Goal: Check status: Check status

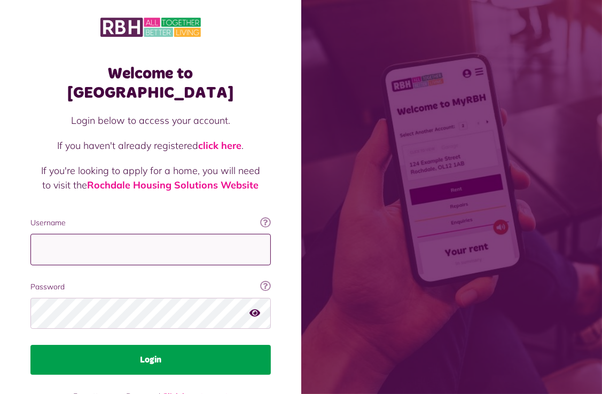
type input "**********"
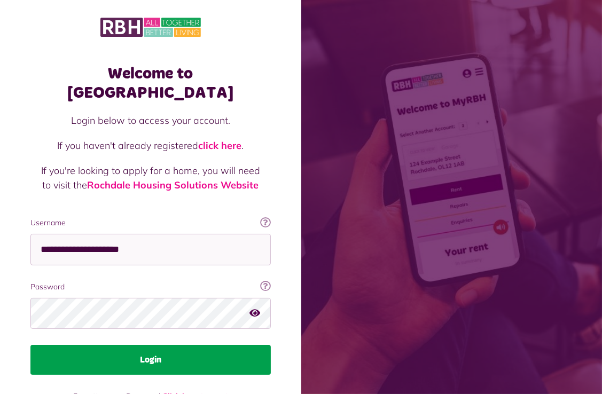
click at [160, 345] on button "Login" at bounding box center [150, 360] width 240 height 30
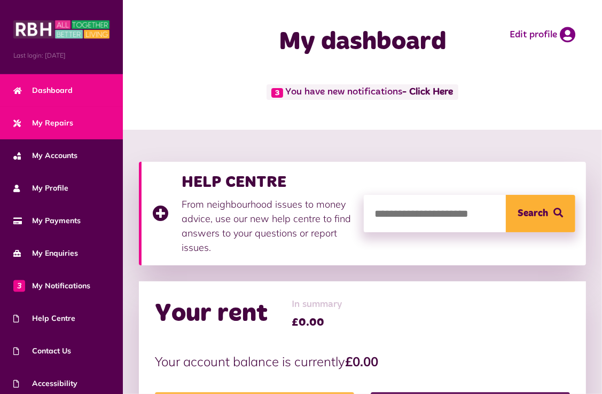
click at [60, 123] on span "My Repairs" at bounding box center [43, 122] width 60 height 11
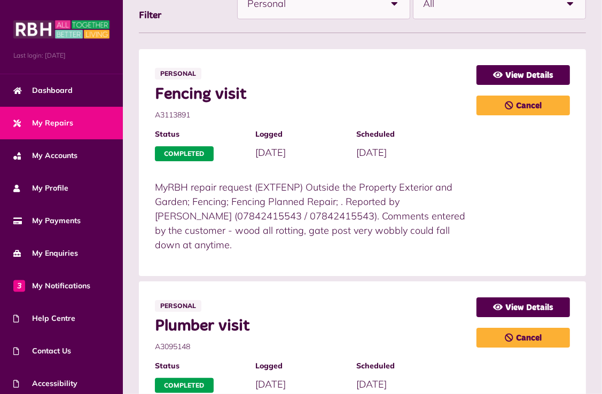
scroll to position [160, 0]
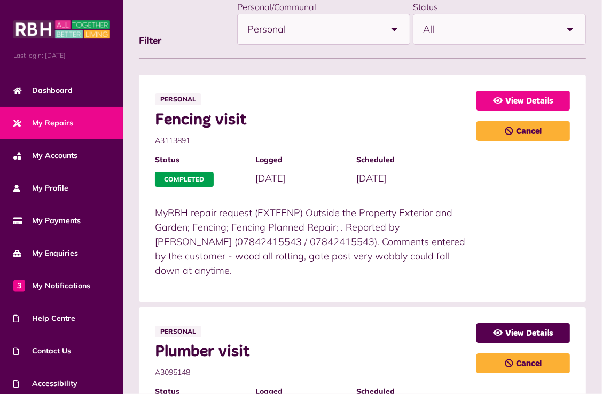
click at [538, 100] on link "View Details" at bounding box center [522, 101] width 93 height 20
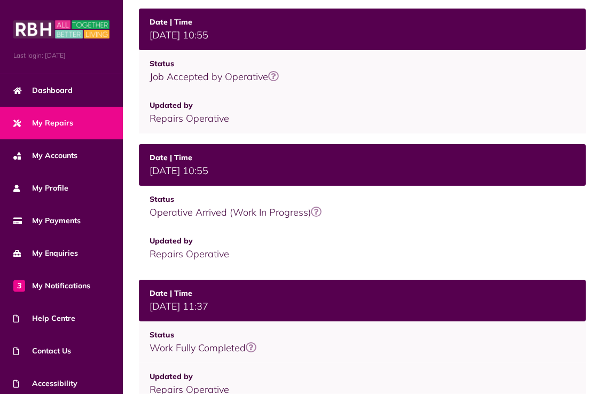
scroll to position [534, 0]
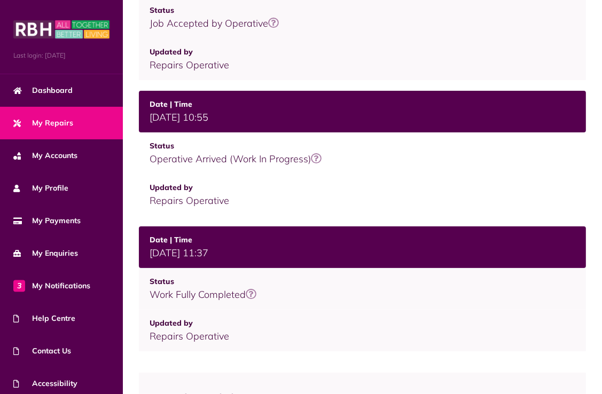
click at [253, 292] on icon at bounding box center [251, 294] width 11 height 11
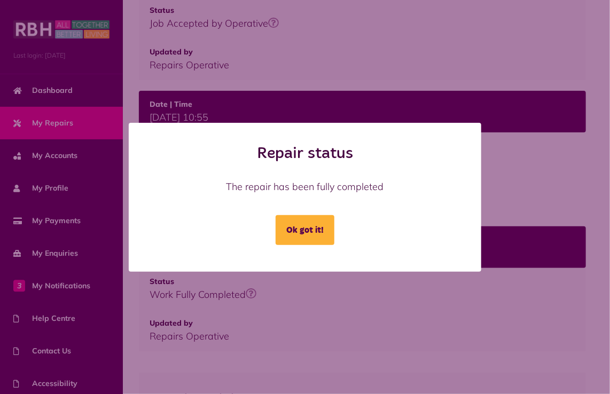
click at [560, 206] on div "Repair status The repair has been fully completed Ok got it!" at bounding box center [304, 197] width 601 height 149
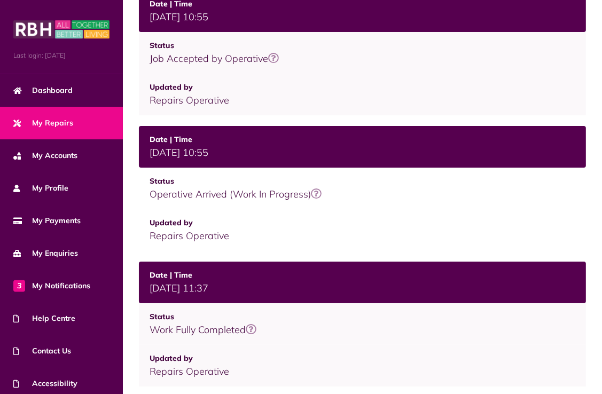
scroll to position [427, 0]
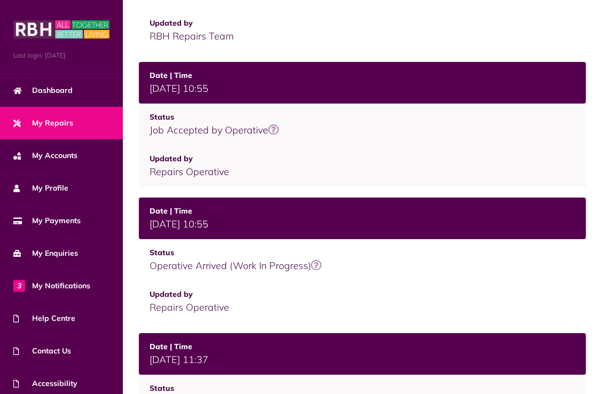
click at [320, 265] on icon at bounding box center [316, 265] width 11 height 11
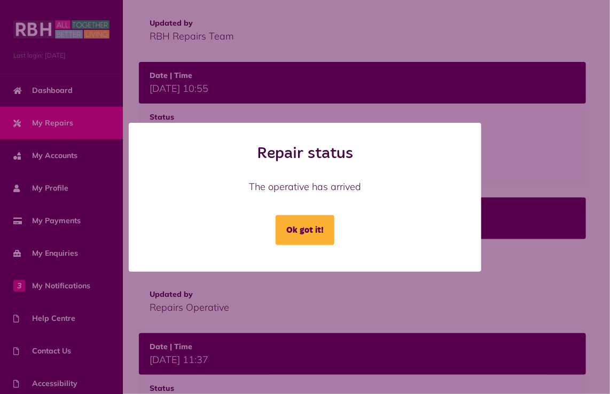
click at [598, 256] on div "Repair status The operative has arrived Ok got it!" at bounding box center [304, 197] width 601 height 149
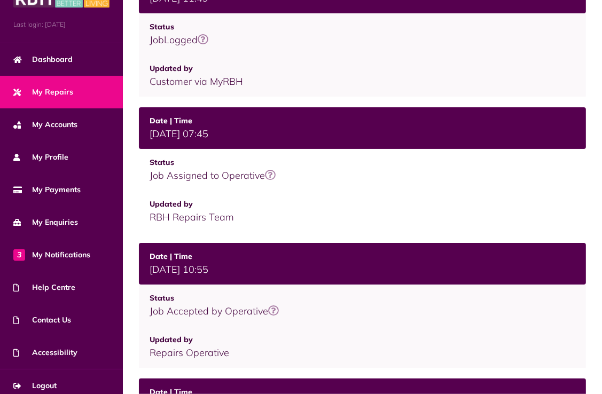
scroll to position [37, 0]
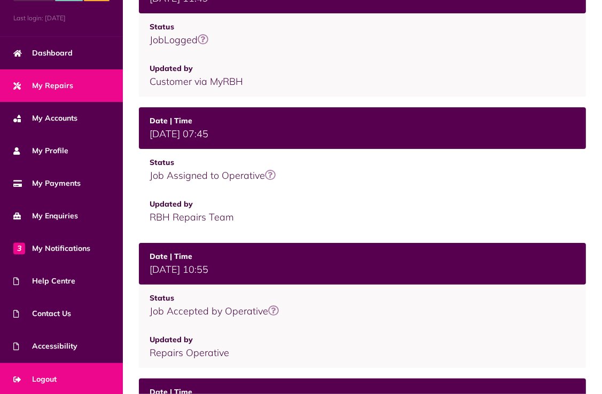
click at [64, 372] on link "Logout" at bounding box center [61, 379] width 123 height 33
